Goal: Understand process/instructions: Learn how to perform a task or action

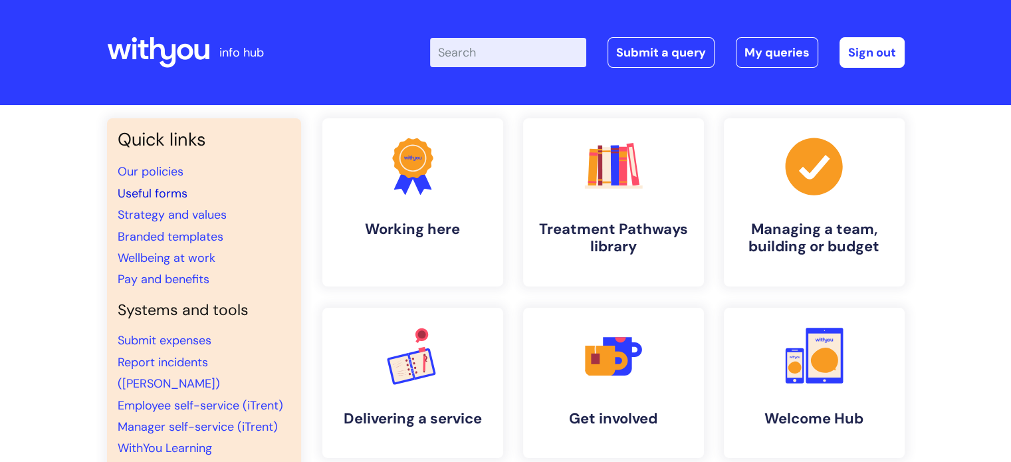
click at [146, 188] on link "Useful forms" at bounding box center [153, 194] width 70 height 16
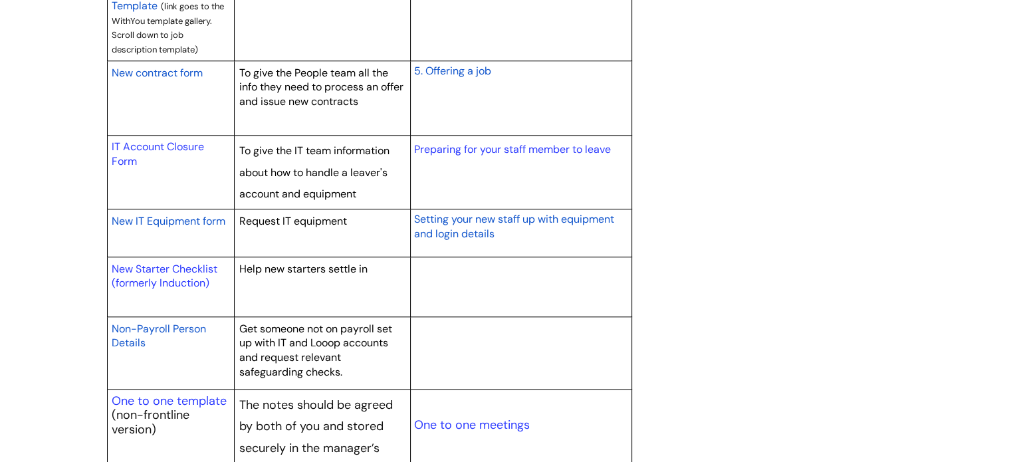
scroll to position [1330, 0]
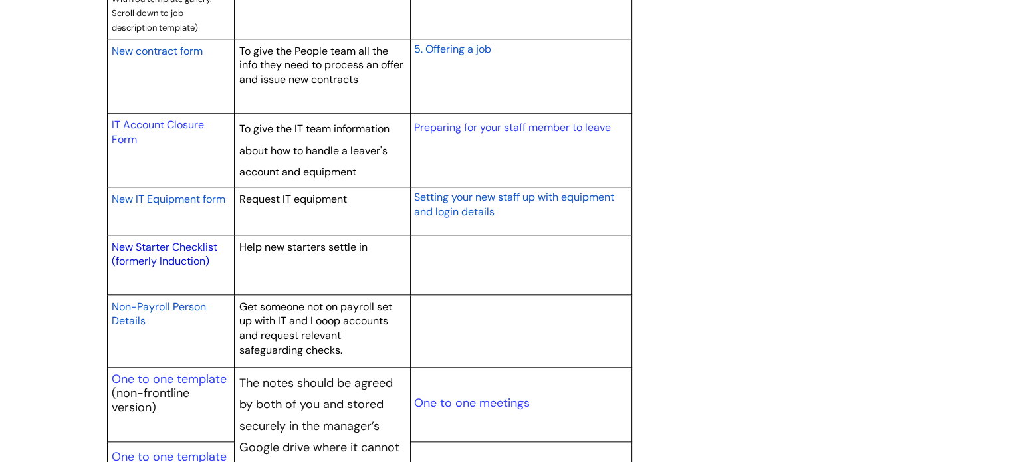
click at [159, 252] on link "New Starter Checklist (formerly Induction)" at bounding box center [165, 254] width 106 height 29
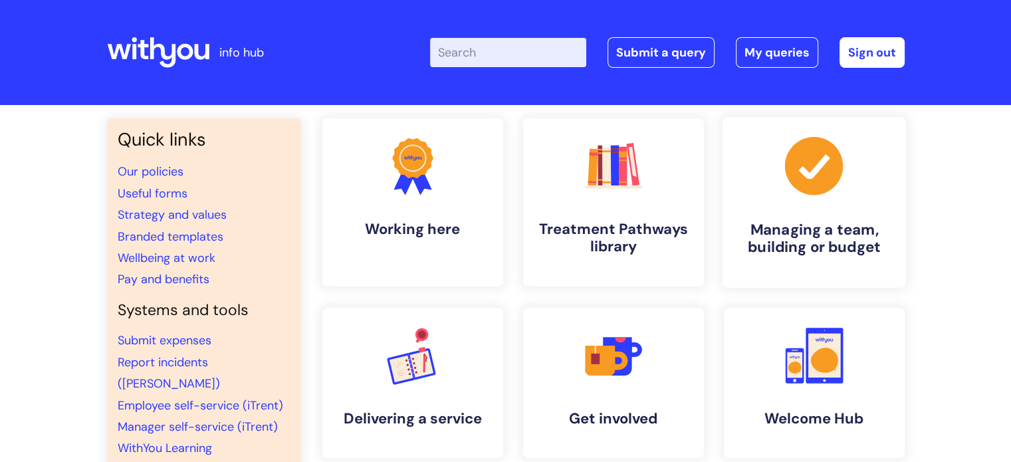
click at [821, 161] on icon ".cls-1{fill:#a53144;stroke-width:0px;}" at bounding box center [814, 166] width 66 height 66
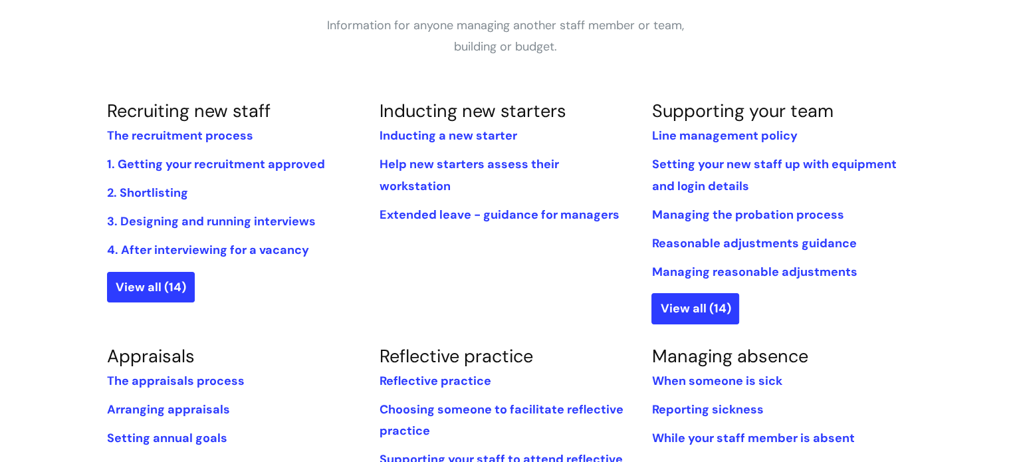
scroll to position [266, 0]
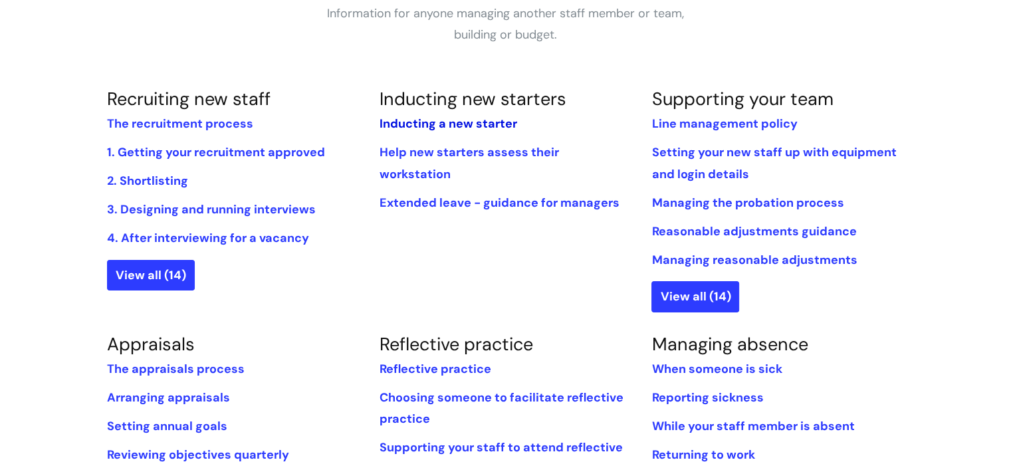
click at [419, 122] on link "Inducting a new starter" at bounding box center [448, 124] width 138 height 16
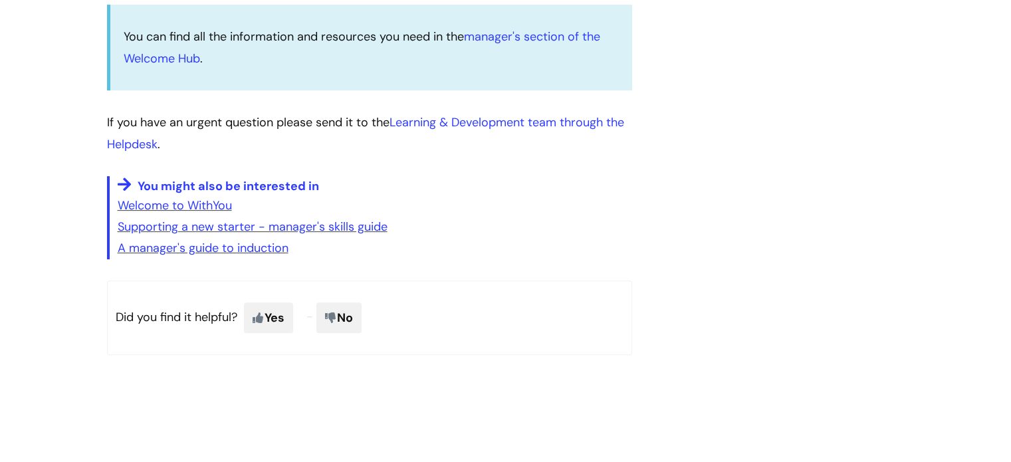
scroll to position [399, 0]
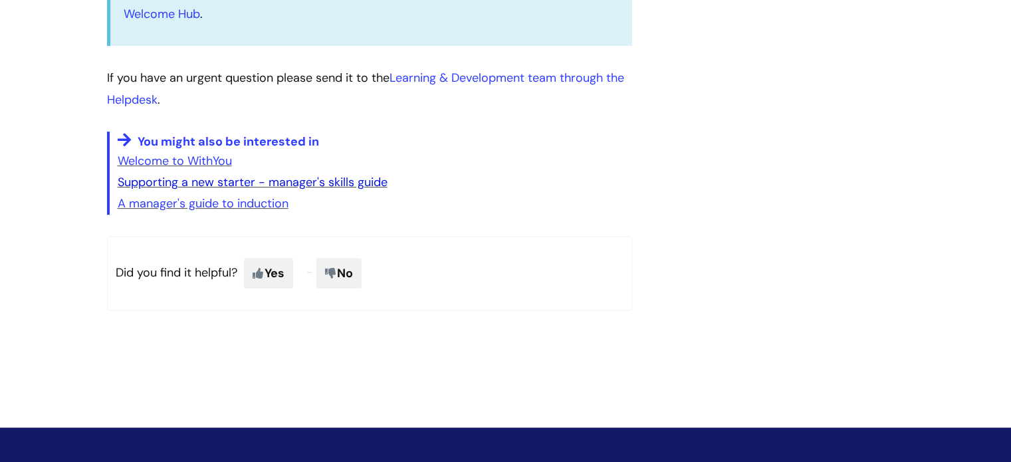
click at [168, 183] on link "Supporting a new starter - manager's skills guide" at bounding box center [253, 182] width 270 height 16
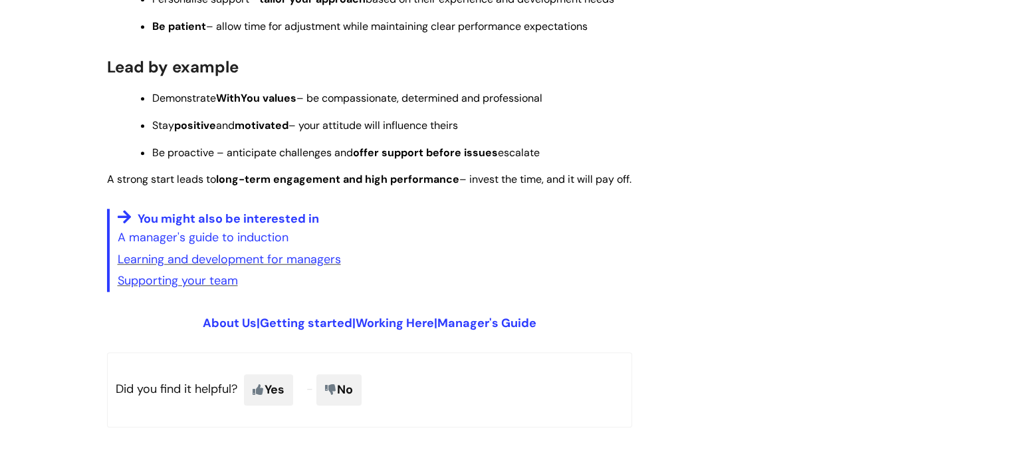
scroll to position [1197, 0]
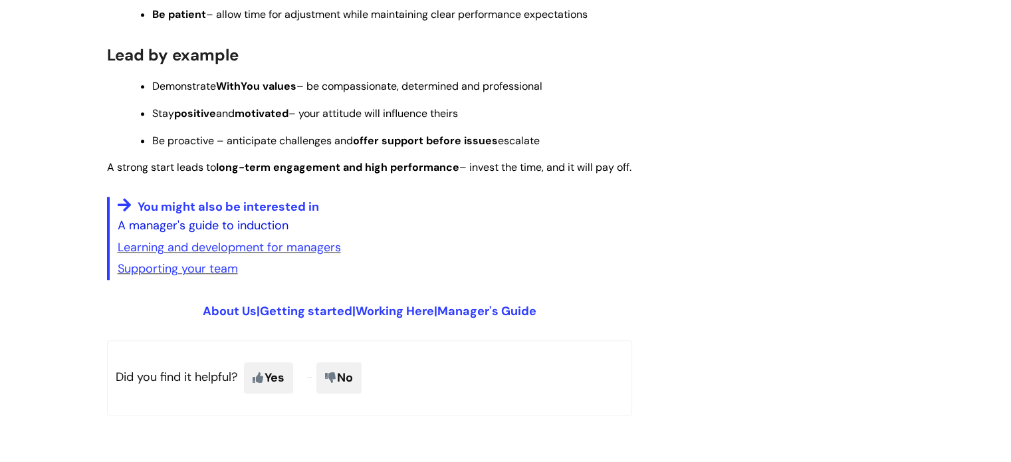
click at [197, 233] on link "A manager's guide to induction" at bounding box center [203, 225] width 171 height 16
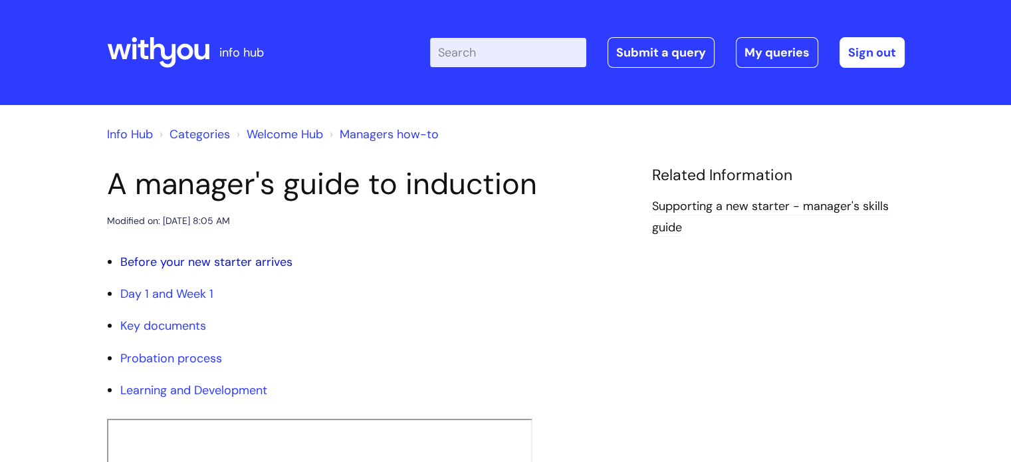
click at [187, 260] on link "Before your new starter arrives" at bounding box center [206, 262] width 172 height 16
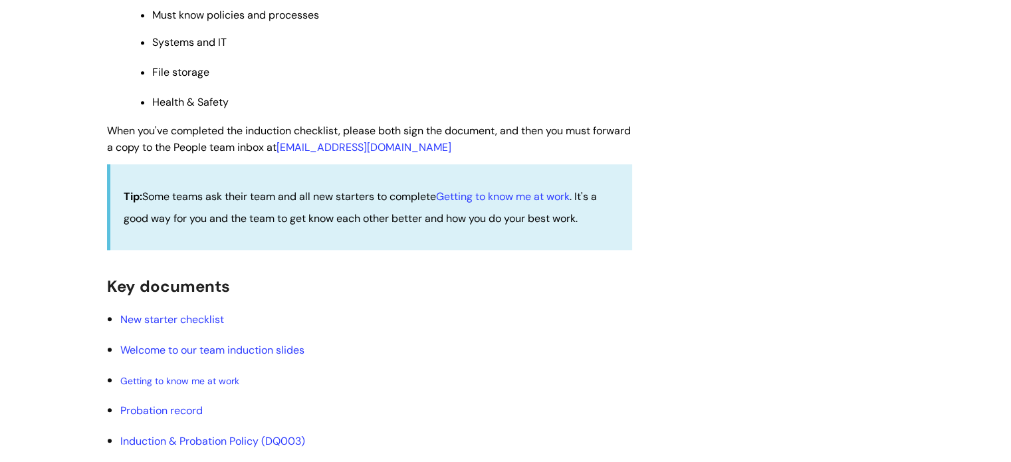
scroll to position [1434, 0]
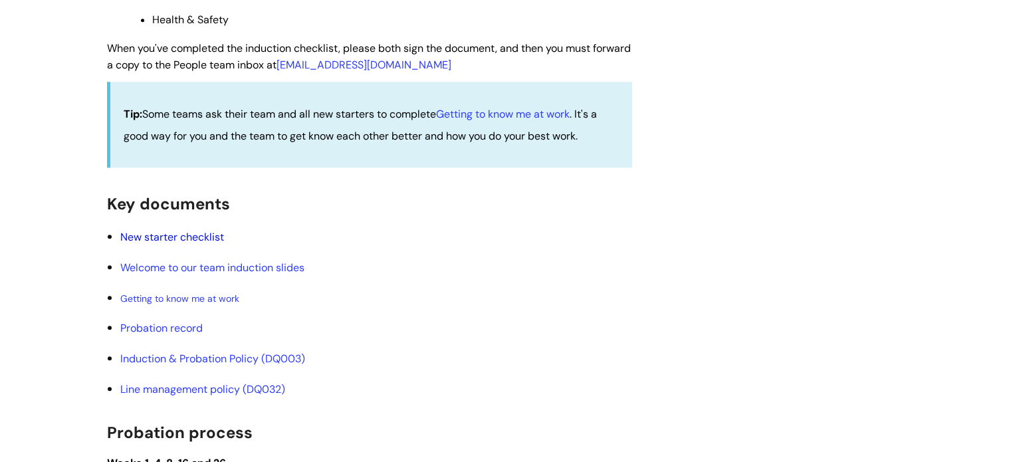
click at [158, 244] on link "New starter checklist" at bounding box center [172, 237] width 104 height 14
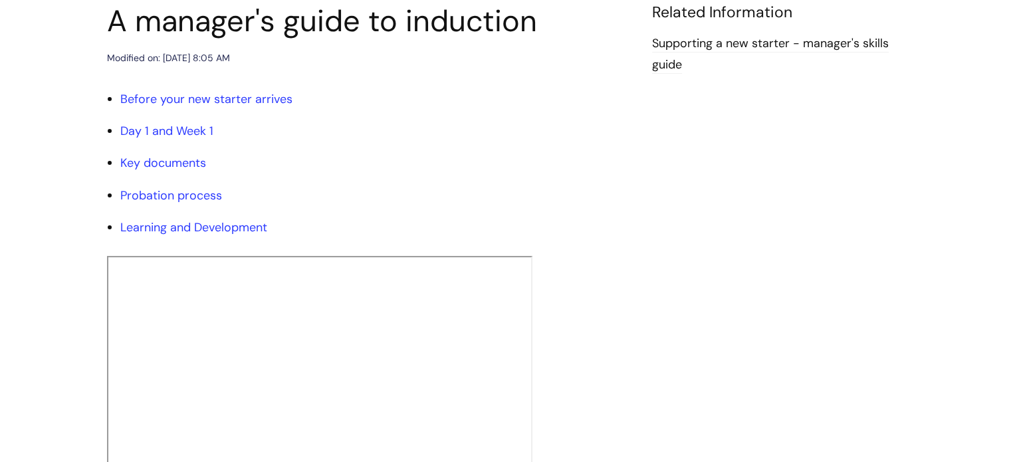
scroll to position [0, 0]
